Goal: Task Accomplishment & Management: Complete application form

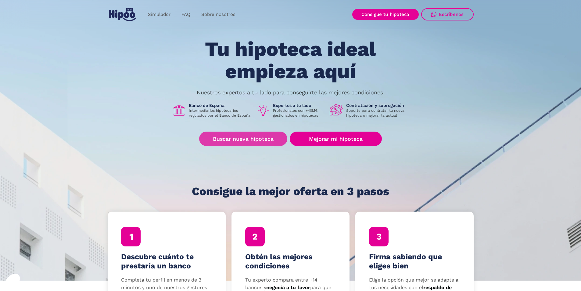
scroll to position [30, 0]
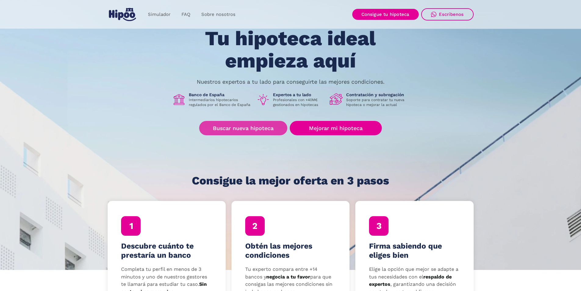
click at [252, 127] on link "Buscar nueva hipoteca" at bounding box center [243, 128] width 88 height 14
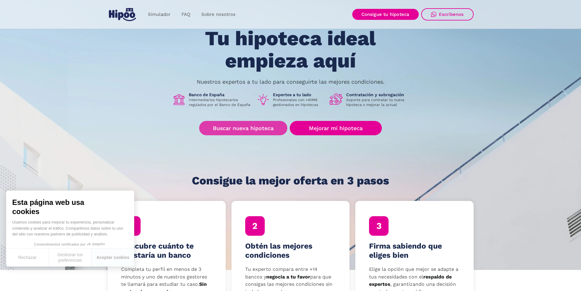
click at [272, 128] on link "Buscar nueva hipoteca" at bounding box center [243, 128] width 88 height 14
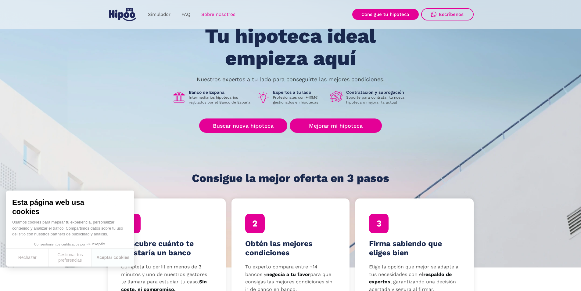
scroll to position [0, 0]
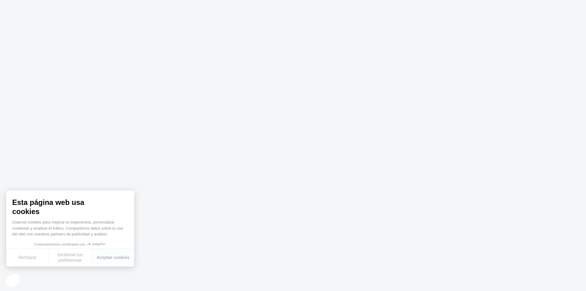
click at [222, 205] on body at bounding box center [293, 145] width 586 height 291
